Goal: Navigation & Orientation: Find specific page/section

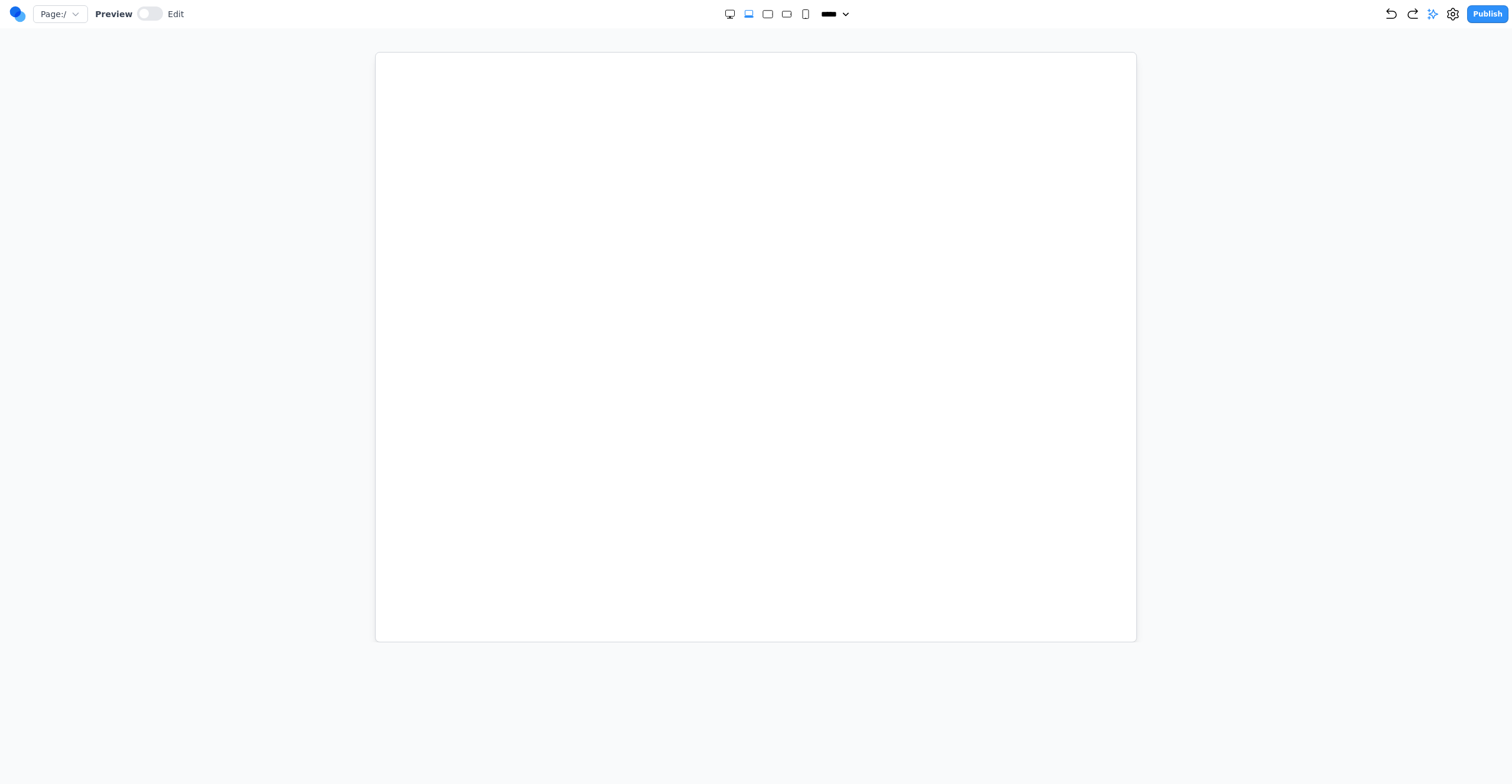
select select "**"
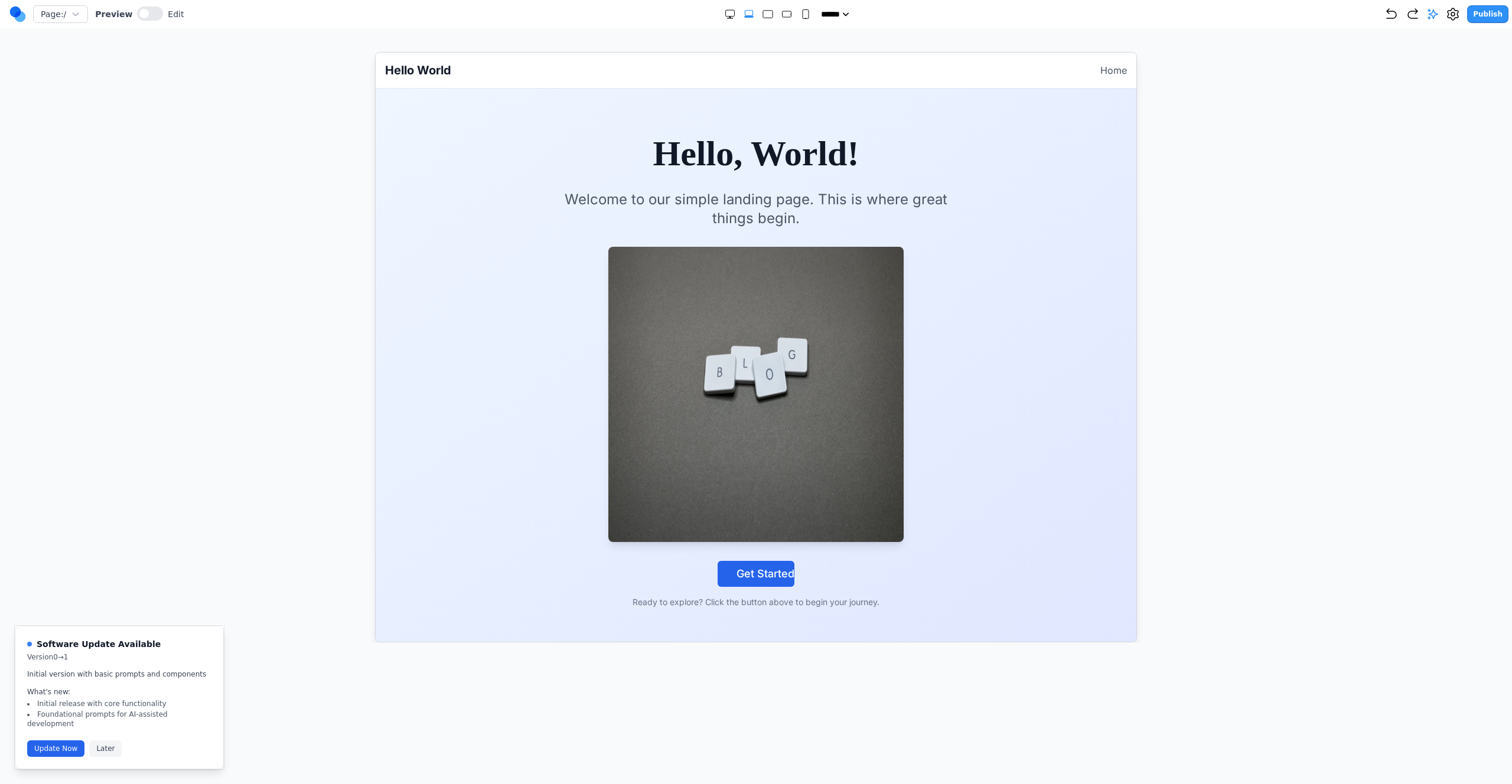
click at [22, 16] on circle at bounding box center [20, 17] width 11 height 11
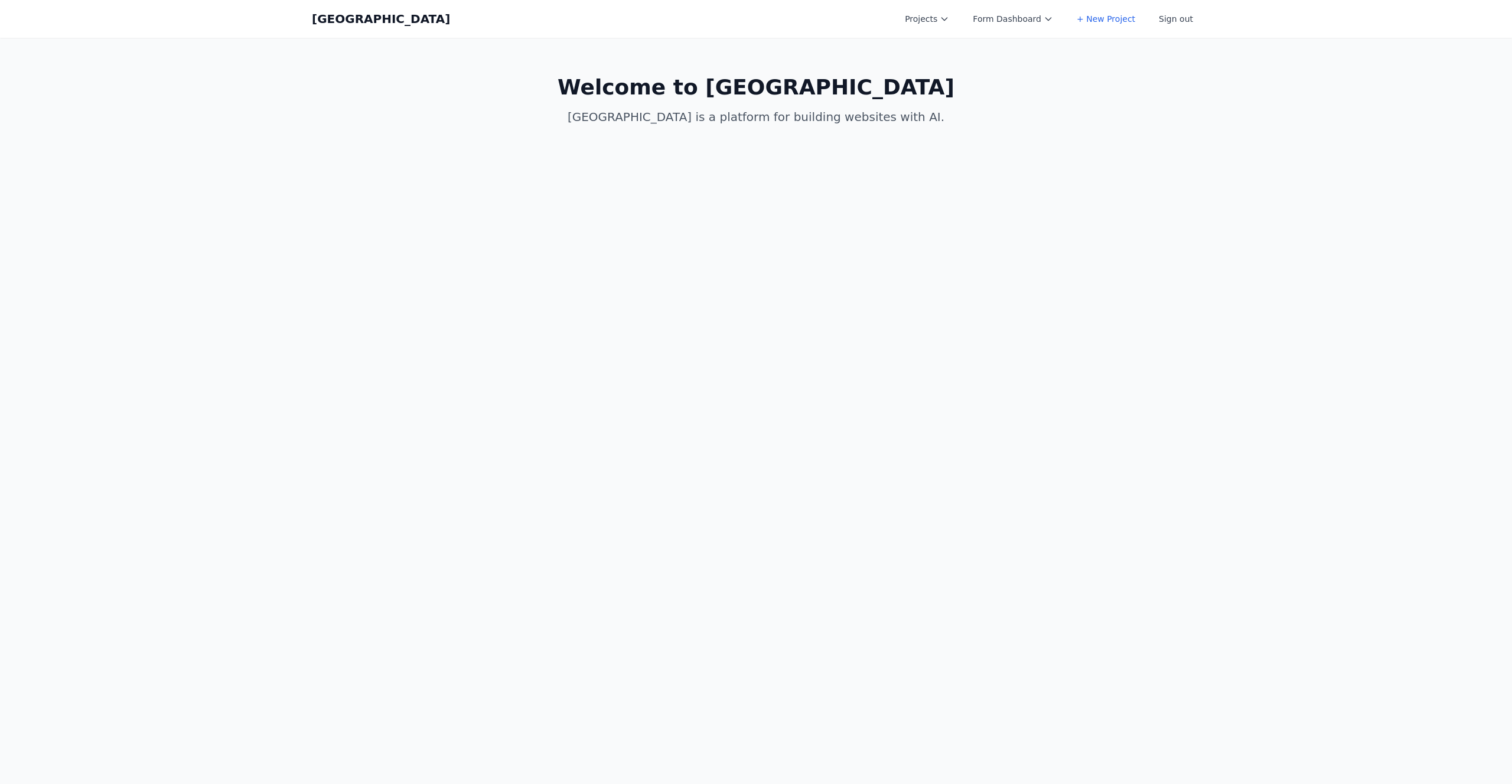
select select "**"
